Goal: Check status

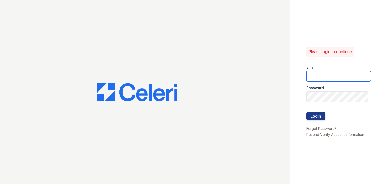
type input "[EMAIL_ADDRESS][DOMAIN_NAME]"
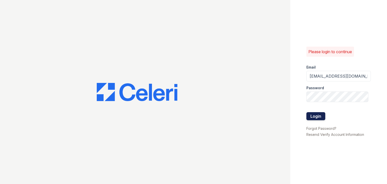
click at [318, 118] on button "Login" at bounding box center [315, 116] width 19 height 8
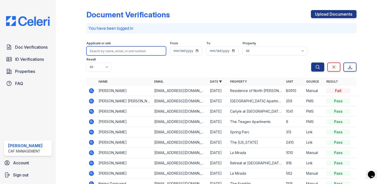
click at [123, 52] on input "search" at bounding box center [126, 50] width 80 height 9
type input "sandra"
click at [311, 62] on button "Search" at bounding box center [317, 66] width 13 height 9
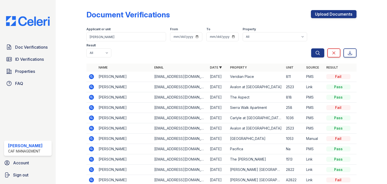
click at [83, 80] on div at bounding box center [75, 104] width 22 height 205
click at [88, 78] on icon at bounding box center [91, 77] width 6 height 6
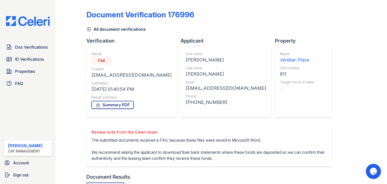
click at [177, 125] on div "Review note from the Celeri team The submitted documents received a FAIL becaus…" at bounding box center [208, 145] width 245 height 42
